Goal: Information Seeking & Learning: Check status

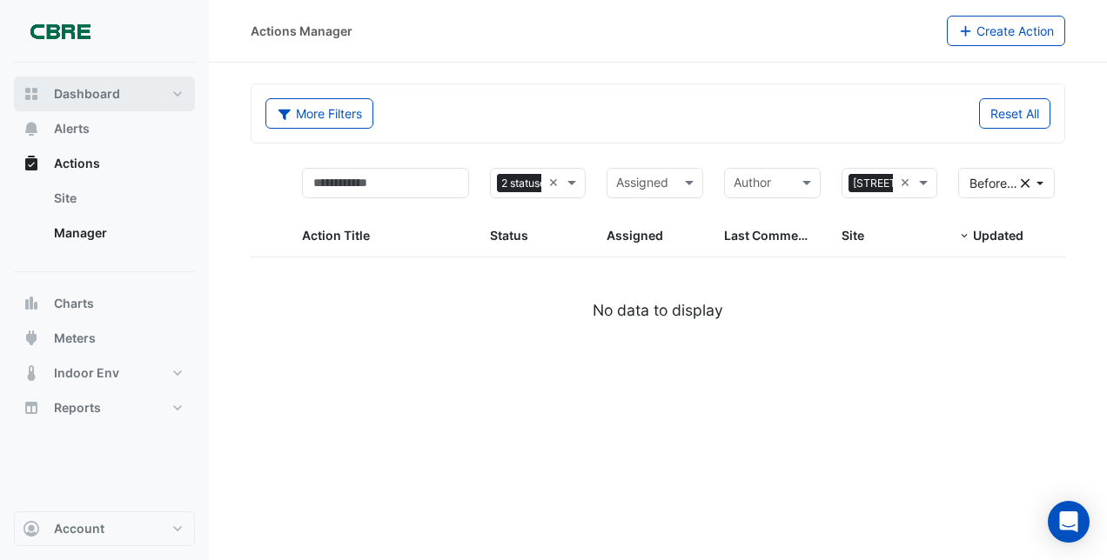
click at [119, 103] on button "Dashboard" at bounding box center [104, 94] width 181 height 35
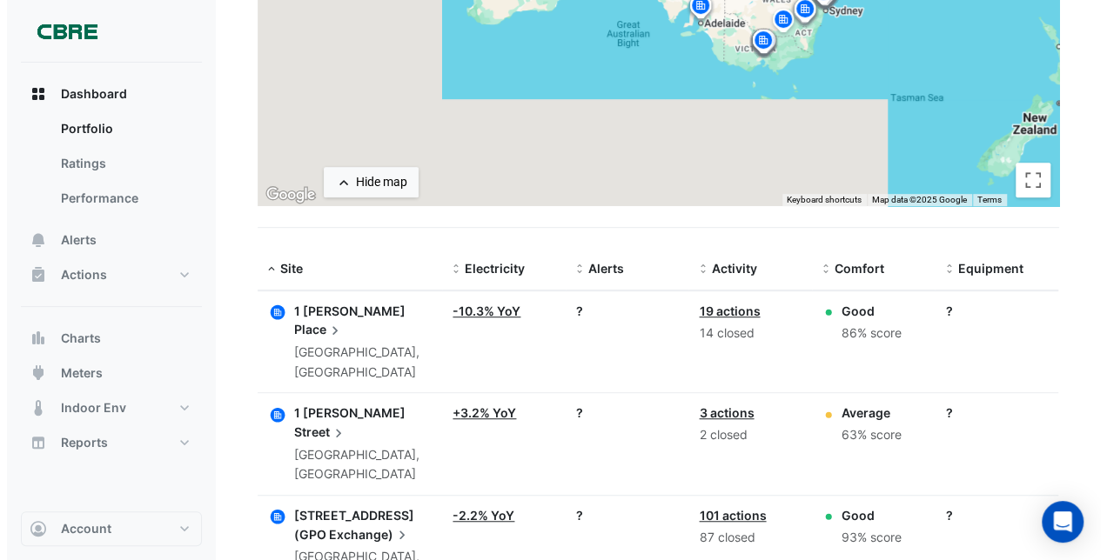
scroll to position [366, 0]
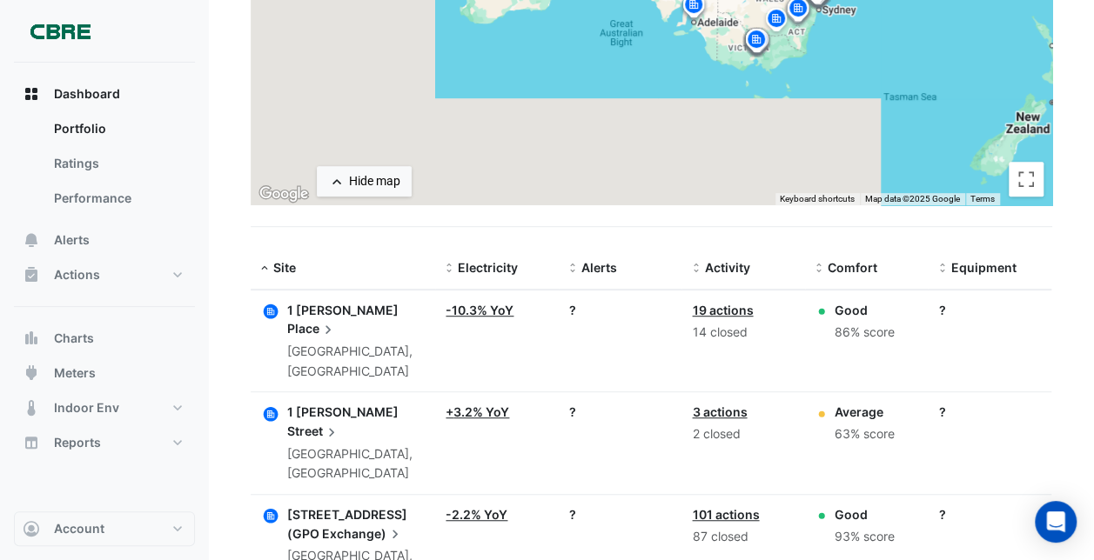
click at [331, 405] on span "1 [PERSON_NAME]" at bounding box center [342, 412] width 111 height 15
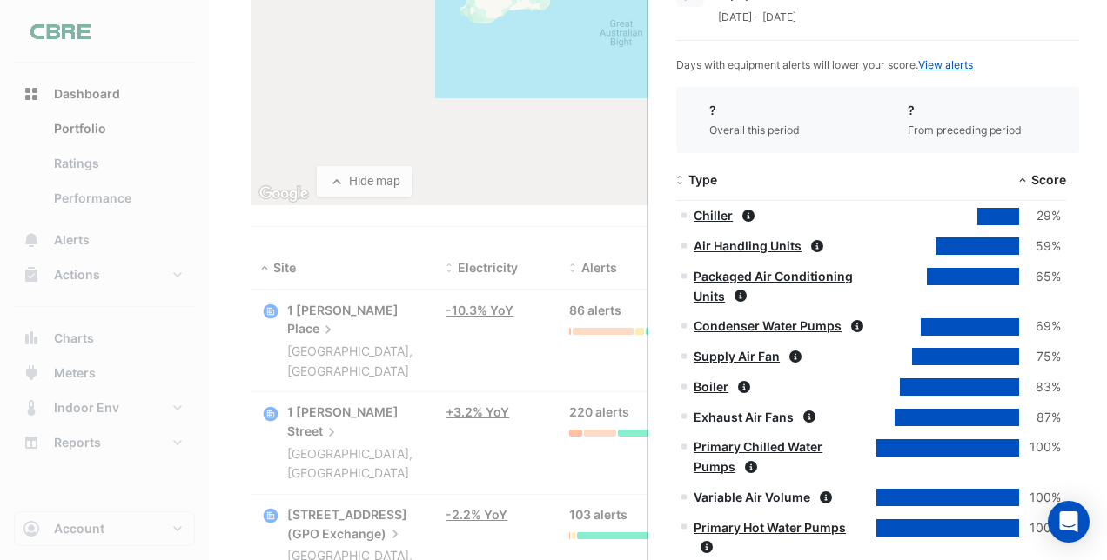
scroll to position [836, 0]
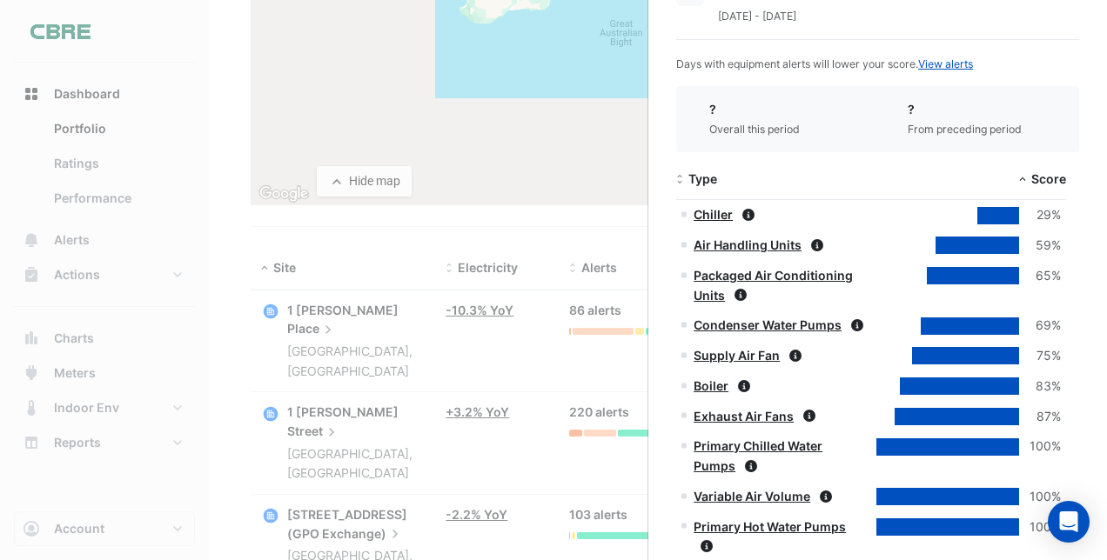
click at [716, 216] on link "Chiller" at bounding box center [713, 214] width 39 height 15
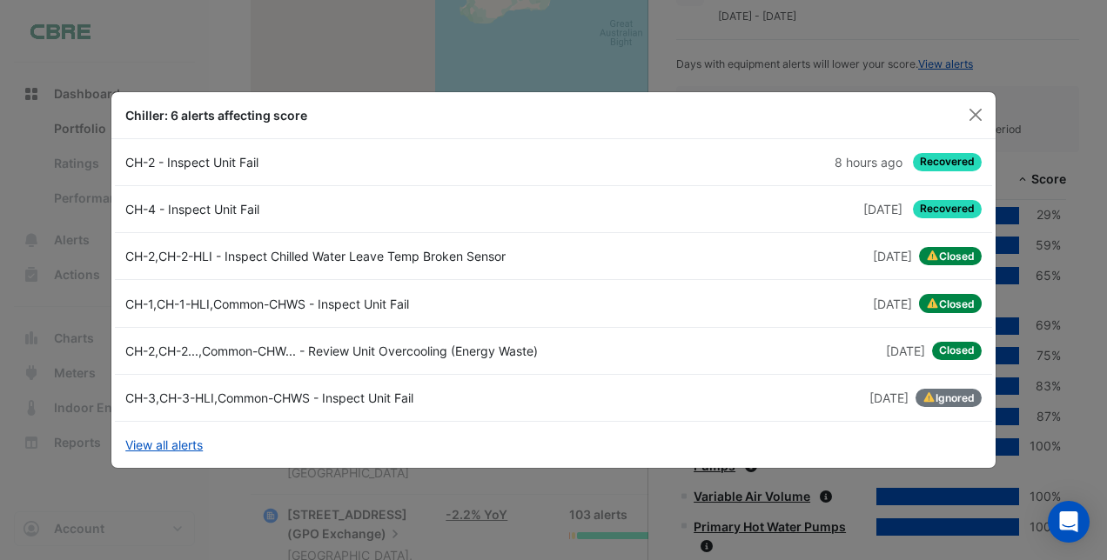
click at [251, 206] on div "CH-4 - Inspect Unit Fail" at bounding box center [334, 209] width 439 height 18
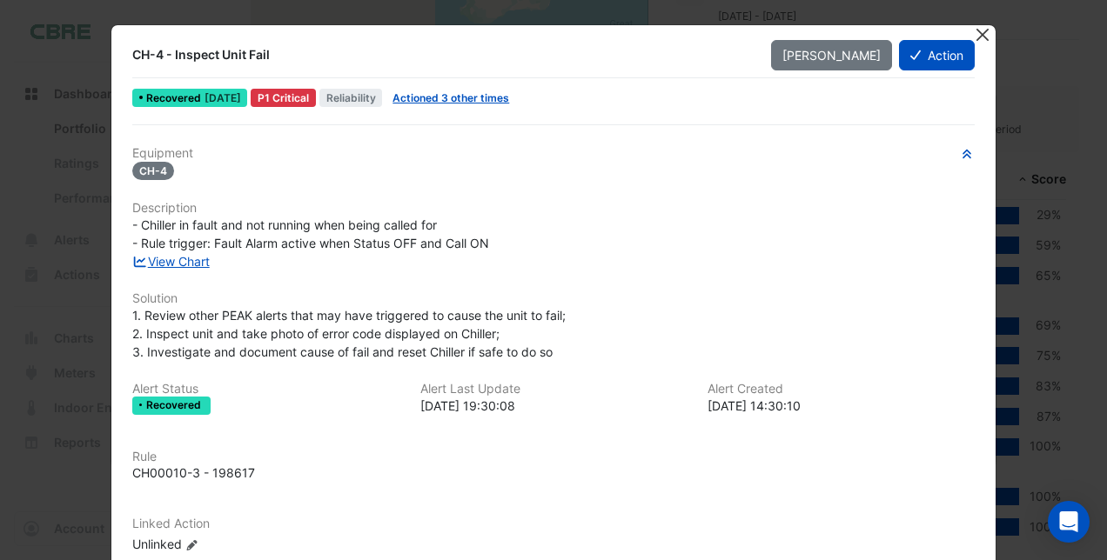
click at [976, 30] on button "Close" at bounding box center [983, 34] width 18 height 18
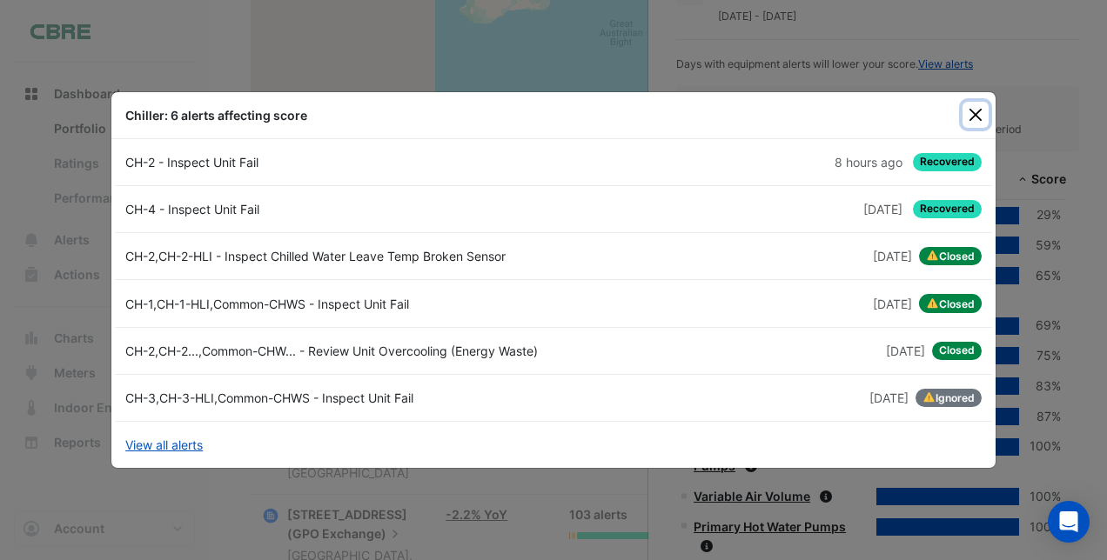
click at [980, 112] on button "Close" at bounding box center [976, 115] width 26 height 26
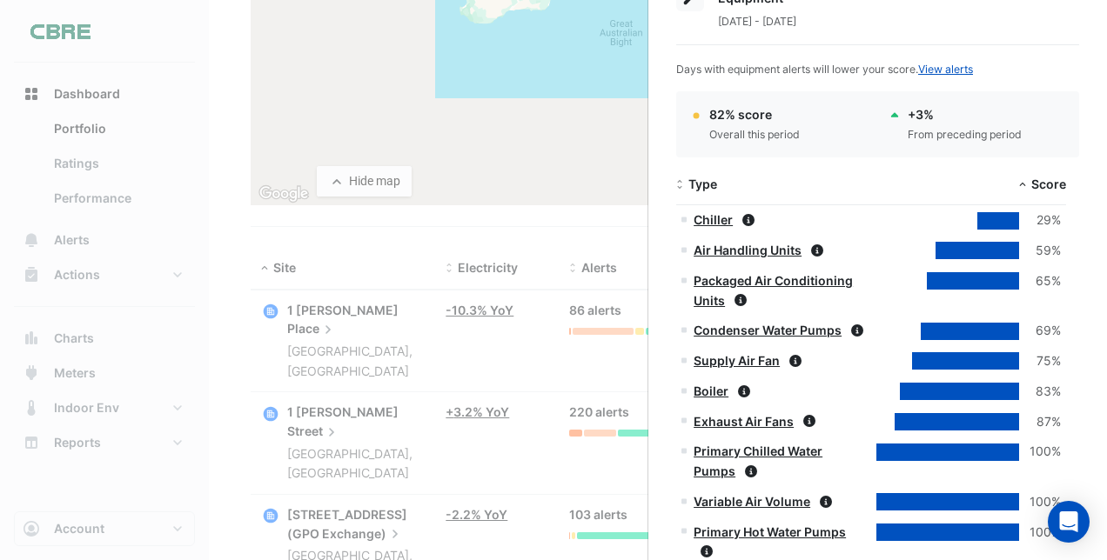
scroll to position [829, 0]
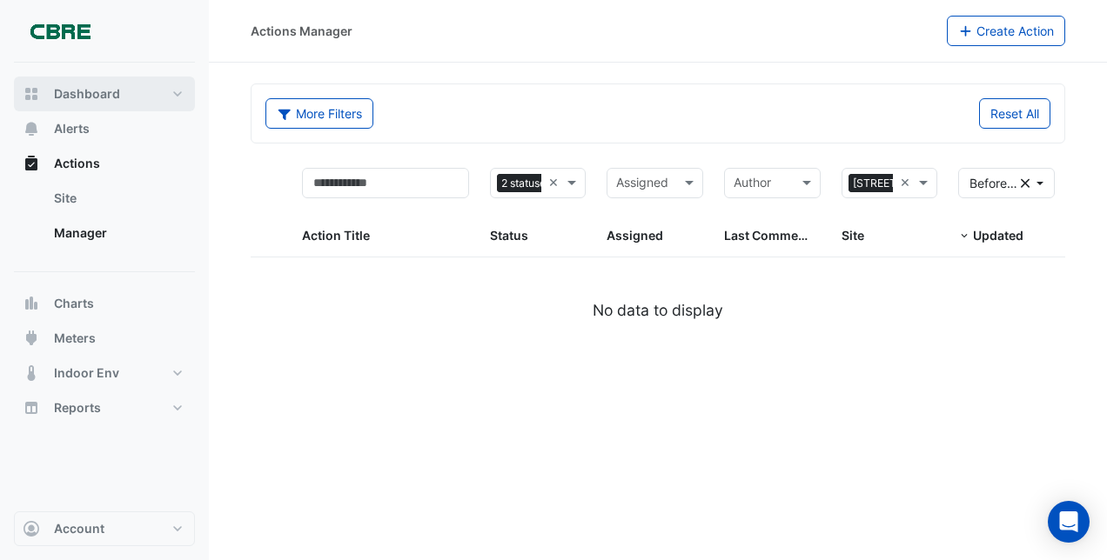
click at [74, 99] on span "Dashboard" at bounding box center [87, 93] width 66 height 17
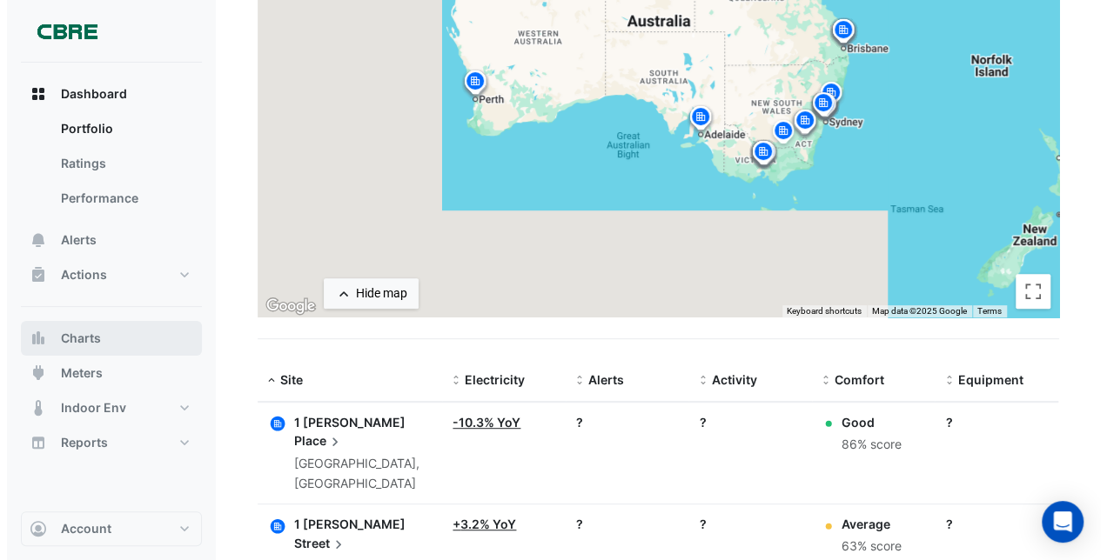
scroll to position [305, 0]
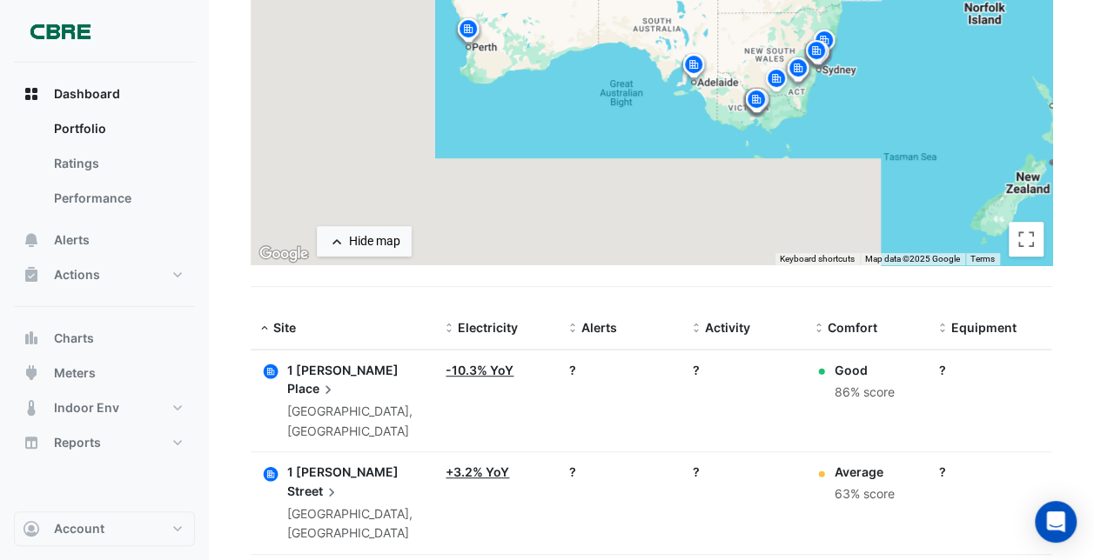
click at [307, 465] on span "1 [PERSON_NAME]" at bounding box center [342, 472] width 111 height 15
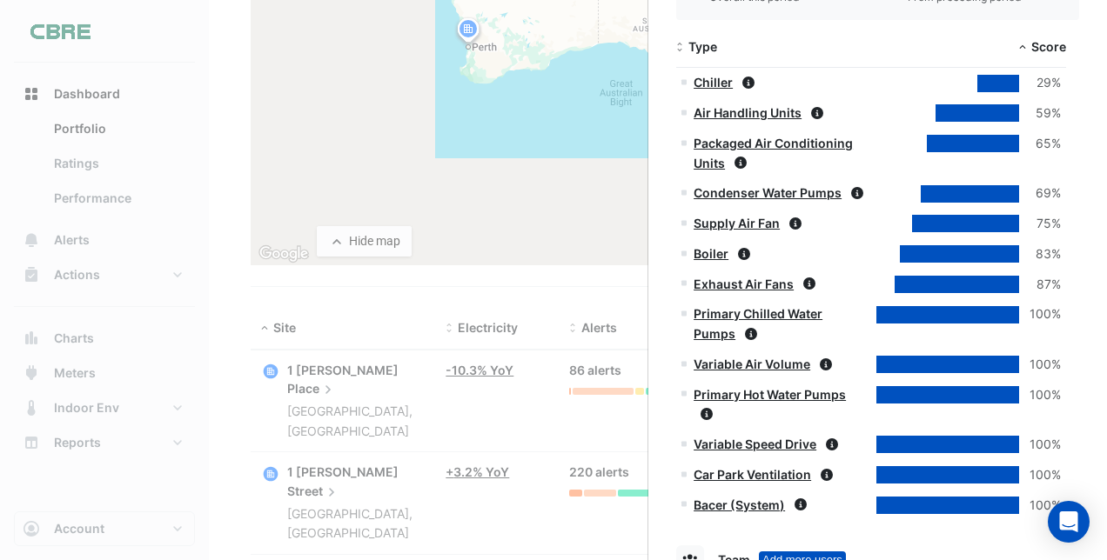
scroll to position [966, 0]
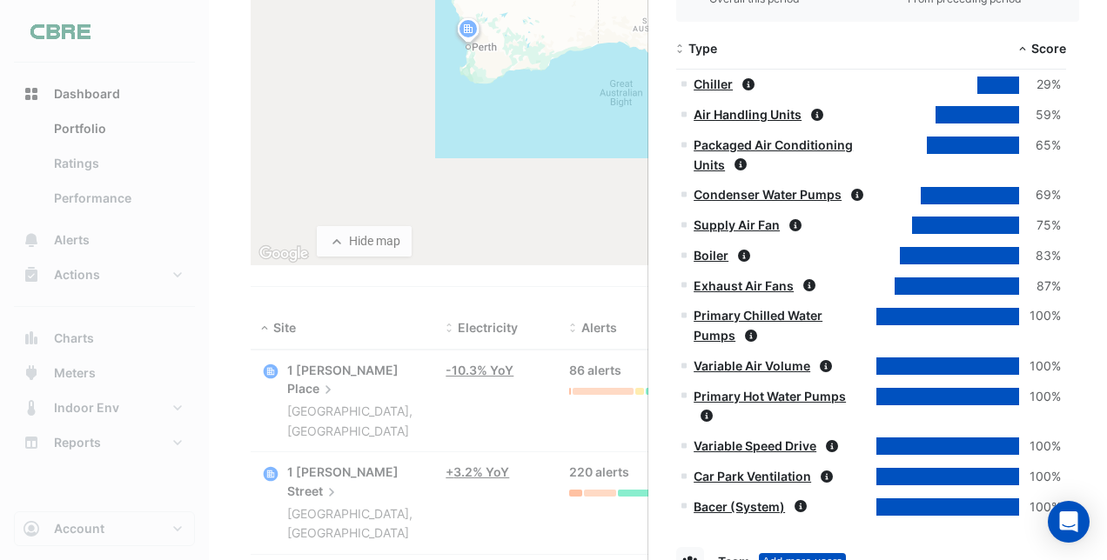
click at [731, 110] on link "Air Handling Units" at bounding box center [748, 114] width 108 height 15
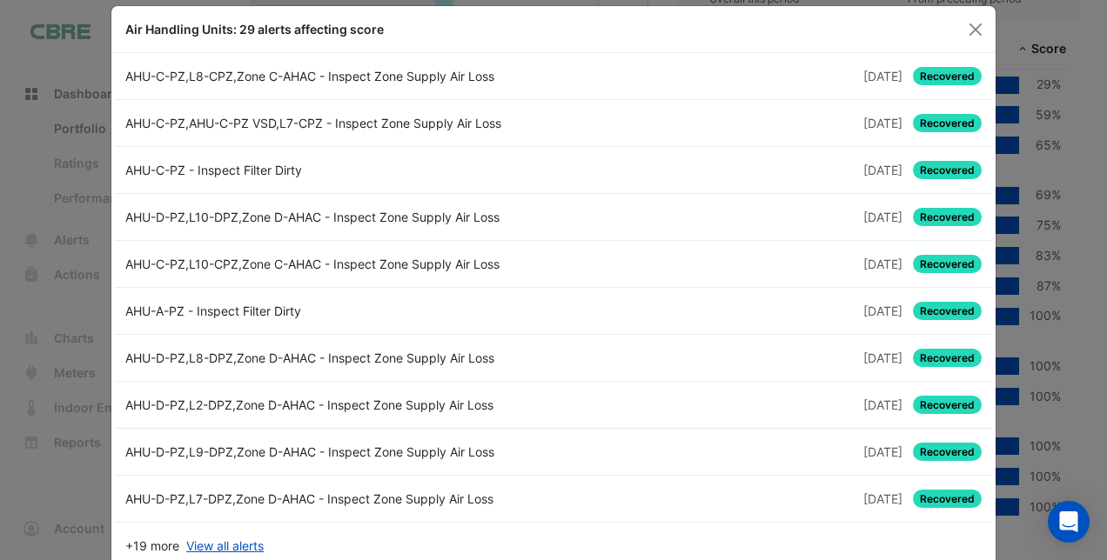
scroll to position [49, 0]
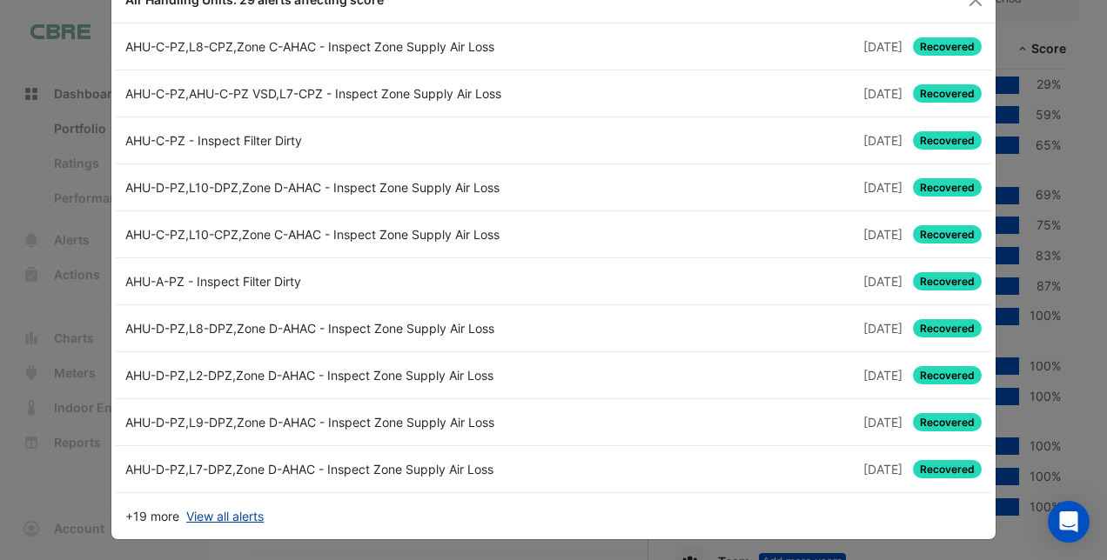
click at [225, 507] on link "View all alerts" at bounding box center [224, 516] width 77 height 18
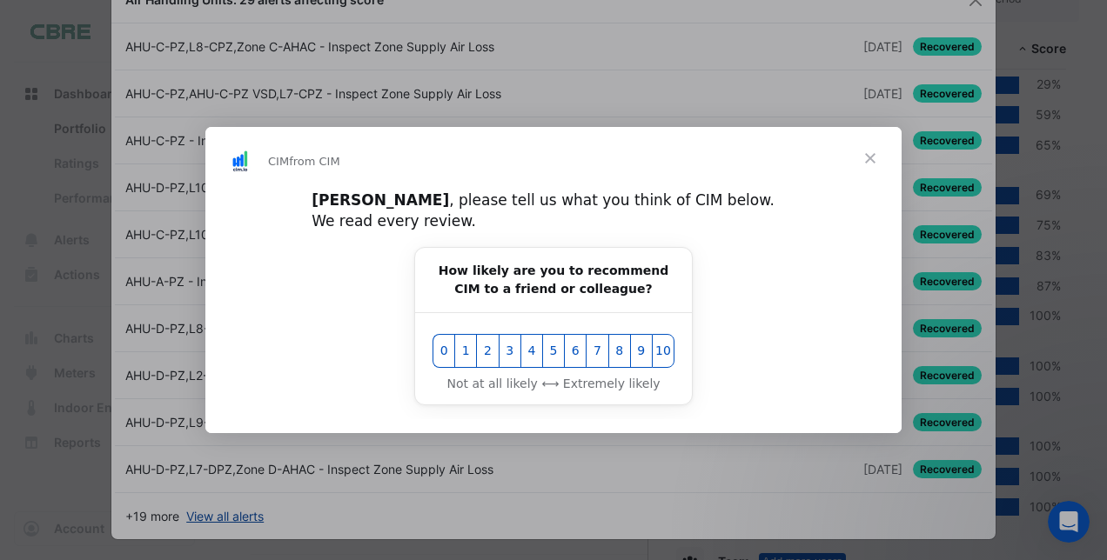
scroll to position [0, 0]
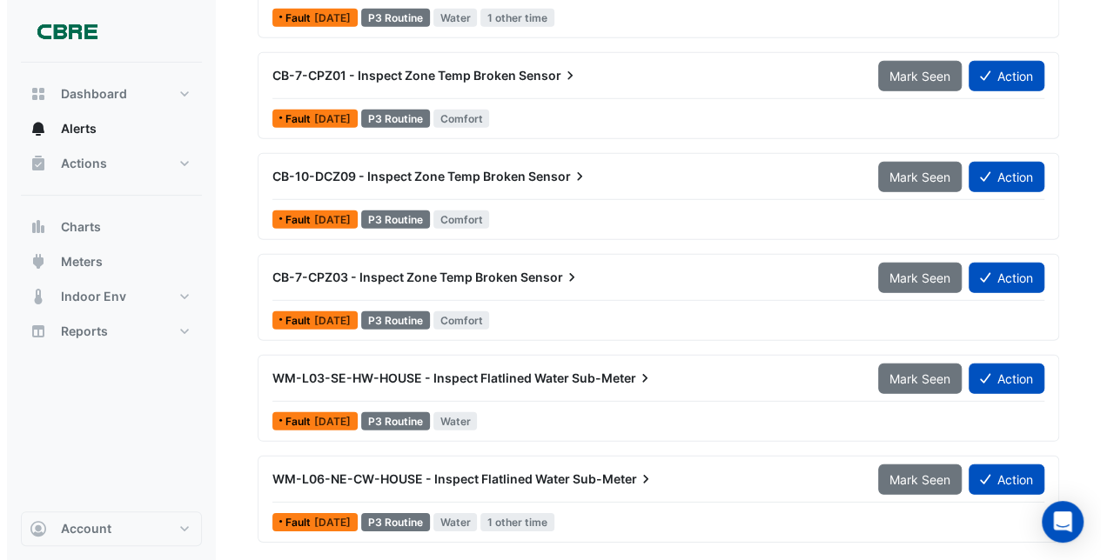
scroll to position [2382, 0]
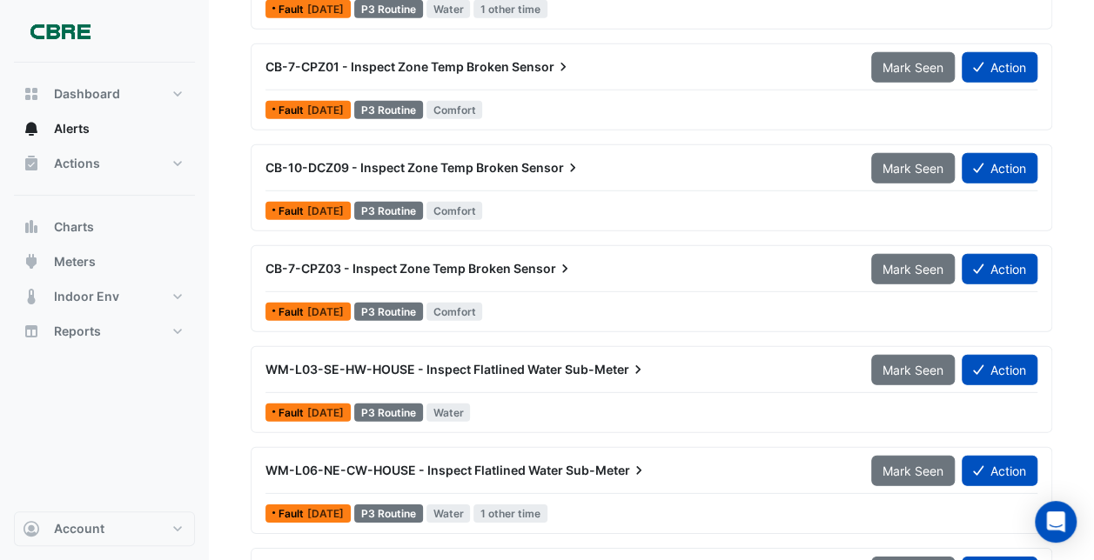
click at [422, 52] on div "CB-7-CPZ01 - Inspect Zone Temp Broken Sensor" at bounding box center [558, 66] width 606 height 31
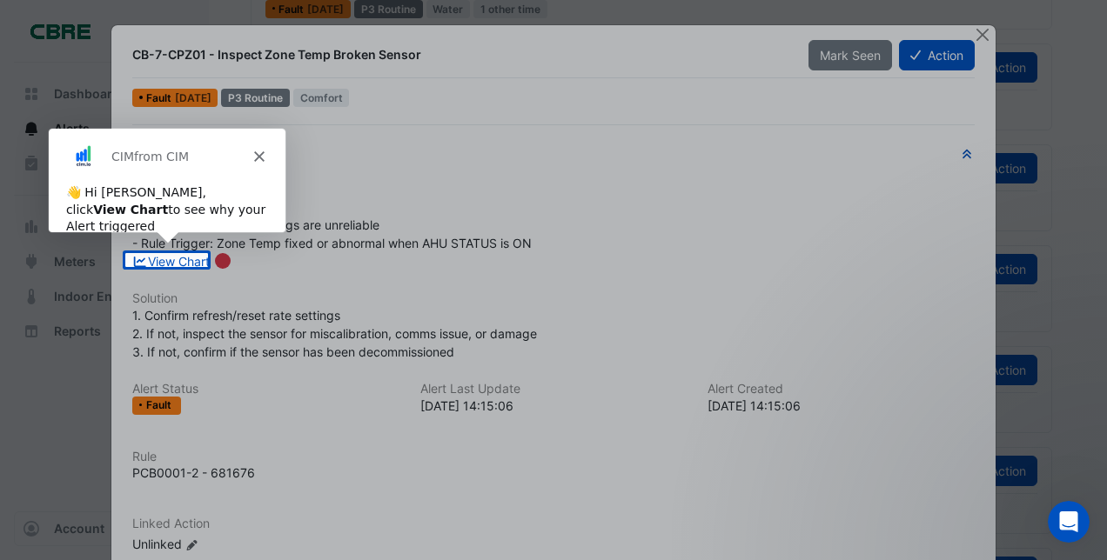
click at [257, 153] on icon "Close" at bounding box center [257, 156] width 10 height 10
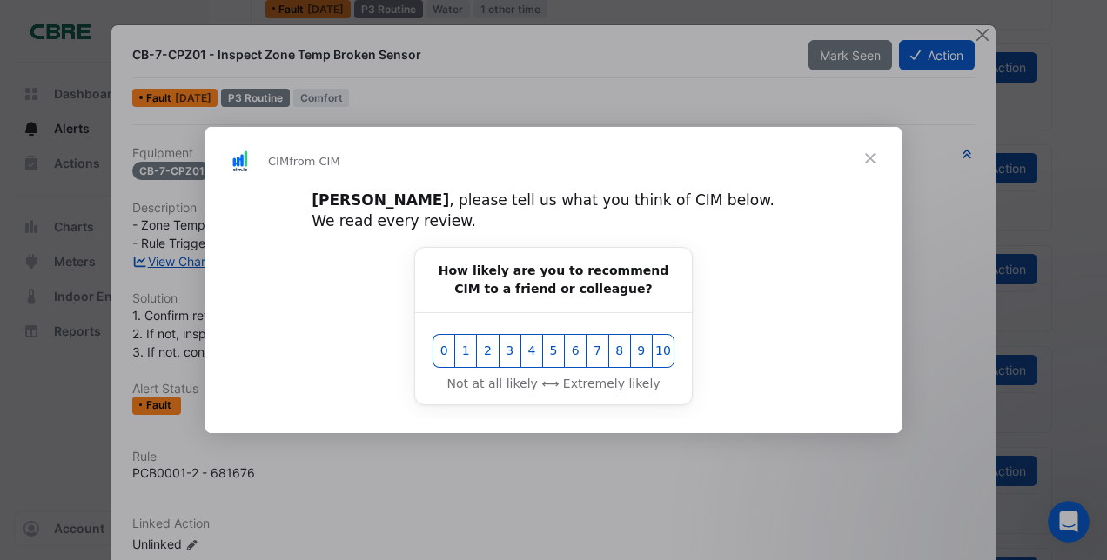
click at [258, 154] on div "CIM from CIM" at bounding box center [553, 158] width 696 height 63
click at [869, 171] on span "Close" at bounding box center [870, 158] width 63 height 63
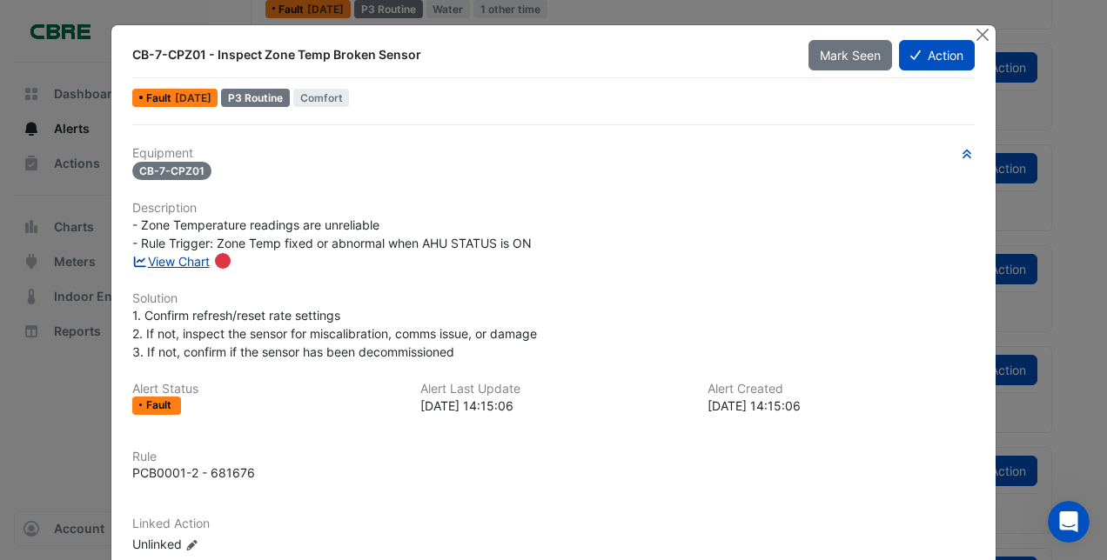
click at [171, 258] on link "View Chart" at bounding box center [170, 261] width 77 height 15
click at [980, 29] on button "Close" at bounding box center [983, 34] width 18 height 18
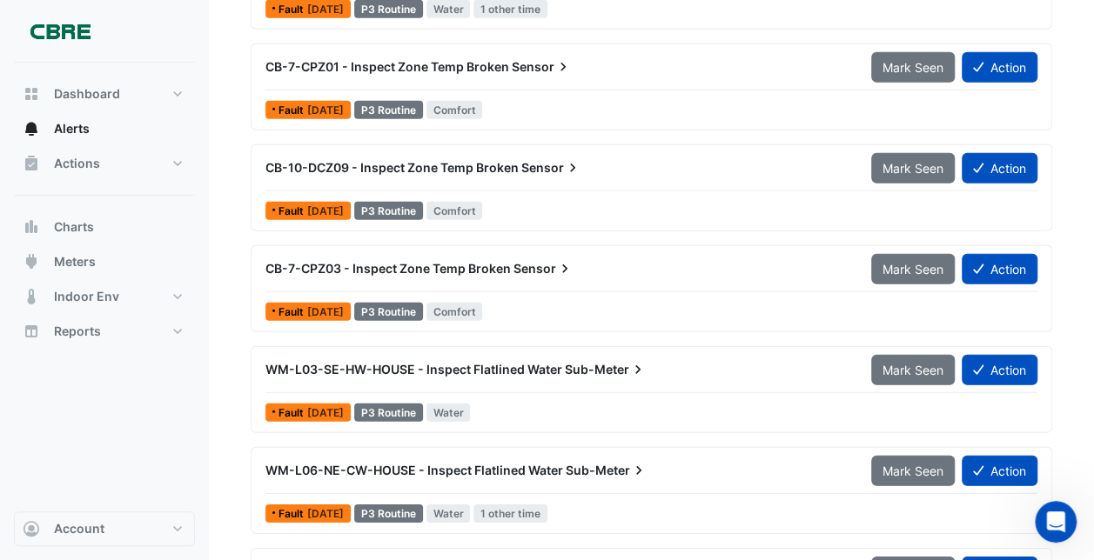
click at [980, 29] on div "WM-L02-SE-CW-HOUSE - Inspect Flatlined Water Sub-Meter Mark Seen Action Fault 5…" at bounding box center [652, 246] width 802 height 1010
